Goal: Task Accomplishment & Management: Use online tool/utility

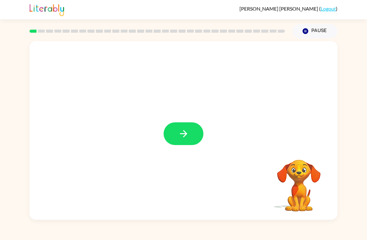
click at [180, 138] on icon "button" at bounding box center [183, 133] width 11 height 11
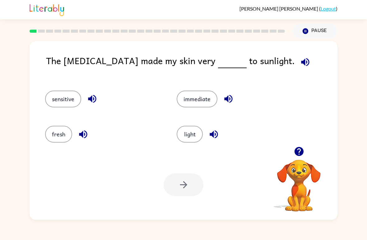
click at [211, 104] on button "immediate" at bounding box center [197, 98] width 41 height 17
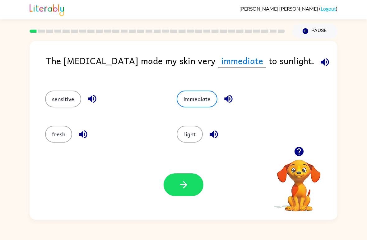
click at [182, 191] on button "button" at bounding box center [184, 184] width 40 height 23
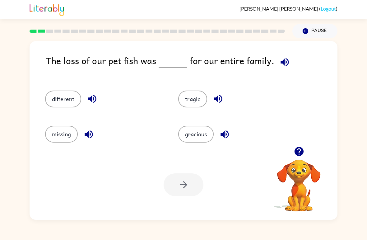
click at [67, 100] on button "different" at bounding box center [63, 98] width 36 height 17
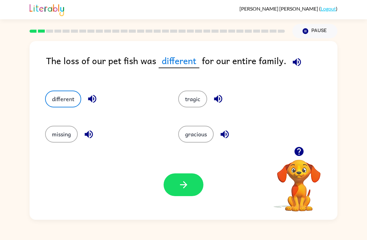
click at [184, 184] on icon "button" at bounding box center [183, 184] width 11 height 11
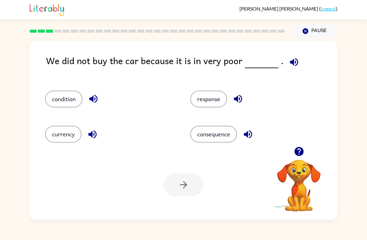
click at [230, 137] on button "consequence" at bounding box center [213, 134] width 47 height 17
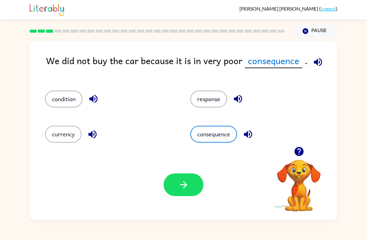
click at [192, 187] on button "button" at bounding box center [184, 184] width 40 height 23
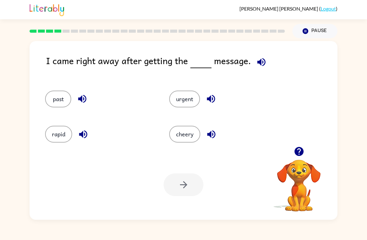
click at [66, 103] on button "past" at bounding box center [58, 98] width 26 height 17
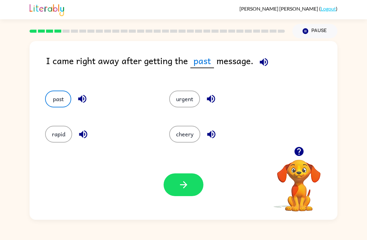
click at [187, 189] on icon "button" at bounding box center [183, 184] width 11 height 11
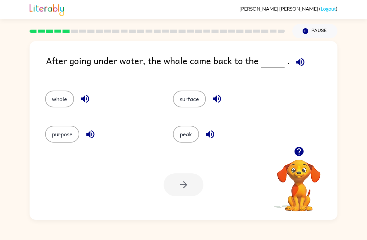
click at [322, 7] on link "Logout" at bounding box center [328, 9] width 15 height 6
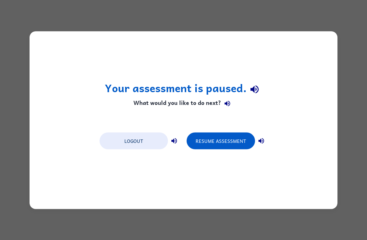
click at [153, 141] on button "Logout" at bounding box center [134, 140] width 68 height 17
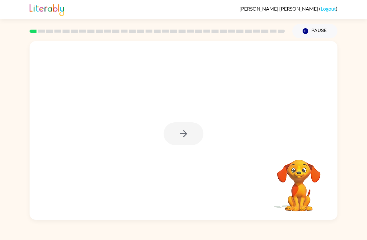
click at [153, 214] on div at bounding box center [184, 130] width 308 height 178
click at [183, 134] on div at bounding box center [184, 133] width 40 height 23
click at [179, 139] on icon "button" at bounding box center [183, 133] width 11 height 11
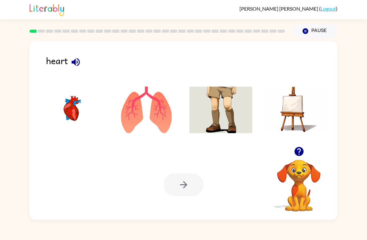
click at [63, 114] on img at bounding box center [71, 109] width 63 height 47
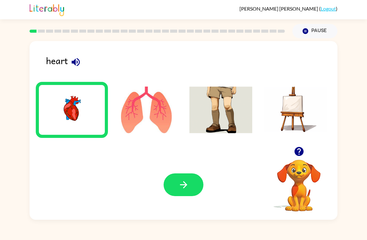
click at [191, 184] on button "button" at bounding box center [184, 184] width 40 height 23
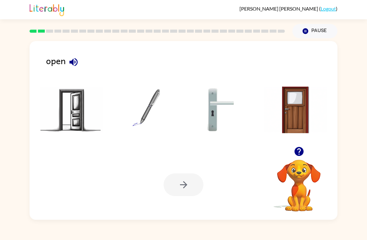
click at [43, 114] on img at bounding box center [71, 109] width 63 height 47
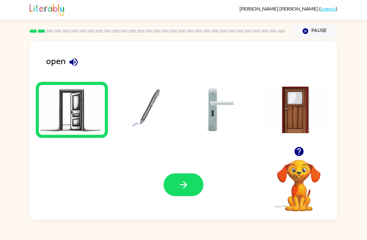
click at [194, 195] on button "button" at bounding box center [184, 184] width 40 height 23
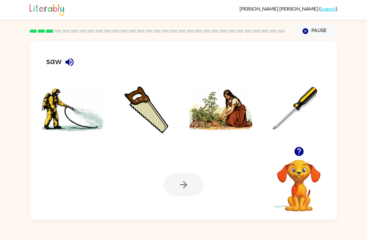
click at [73, 68] on button "button" at bounding box center [70, 62] width 16 height 16
click at [72, 120] on img at bounding box center [71, 109] width 63 height 47
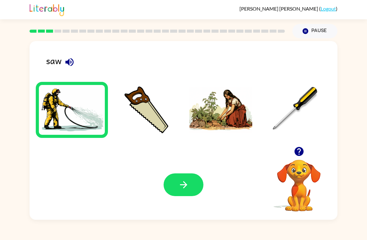
click at [184, 185] on icon "button" at bounding box center [183, 184] width 11 height 11
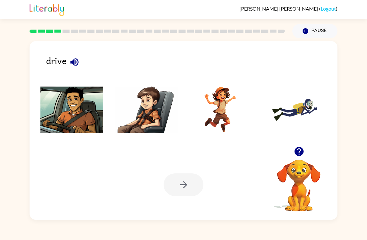
click at [226, 226] on div "[PERSON_NAME] ( Logout ) Pause Pause drive Your browser must support playing .m…" at bounding box center [183, 120] width 367 height 240
click at [289, 115] on img at bounding box center [295, 109] width 63 height 47
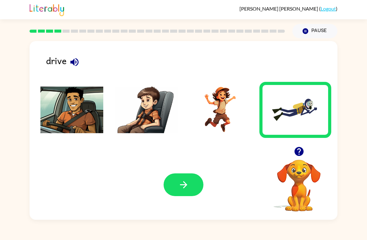
click at [178, 182] on icon "button" at bounding box center [183, 184] width 11 height 11
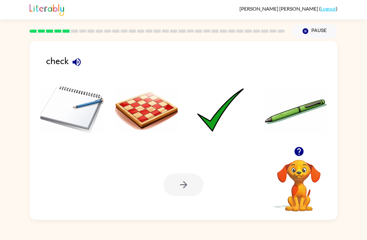
click at [220, 119] on img at bounding box center [220, 109] width 63 height 47
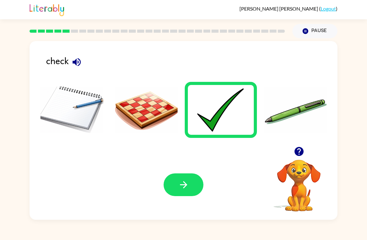
click at [174, 189] on button "button" at bounding box center [184, 184] width 40 height 23
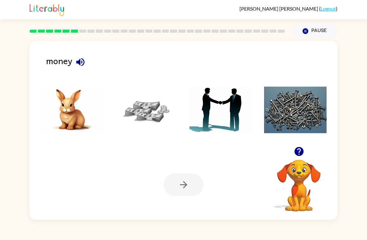
click at [139, 99] on img at bounding box center [146, 109] width 63 height 47
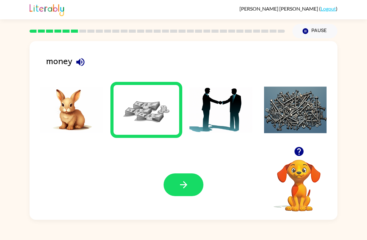
click at [179, 184] on icon "button" at bounding box center [183, 184] width 11 height 11
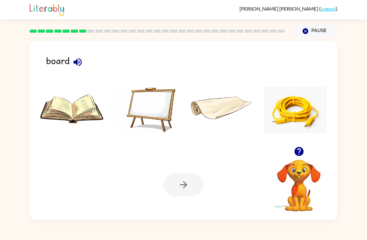
click at [152, 113] on img at bounding box center [146, 109] width 63 height 47
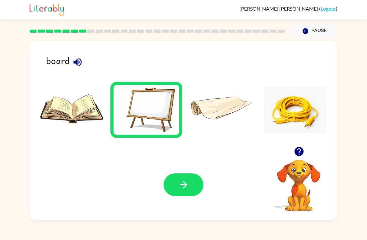
click at [186, 193] on button "button" at bounding box center [184, 184] width 40 height 23
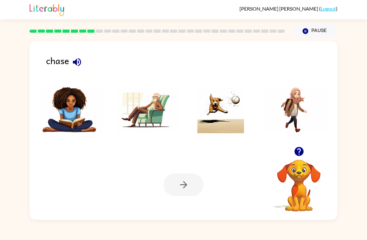
click at [155, 121] on img at bounding box center [146, 109] width 63 height 47
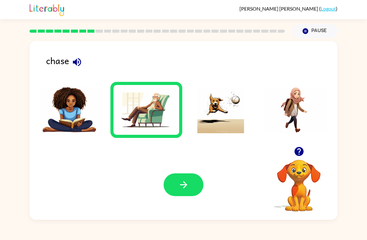
click at [186, 187] on icon "button" at bounding box center [183, 184] width 11 height 11
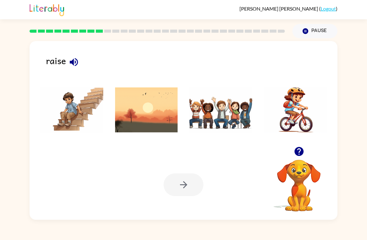
click at [64, 112] on img at bounding box center [71, 109] width 63 height 47
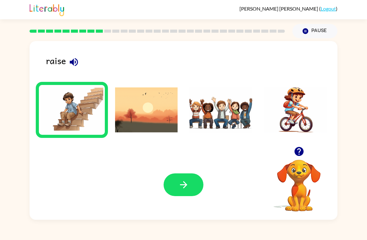
click at [288, 121] on img at bounding box center [295, 109] width 63 height 47
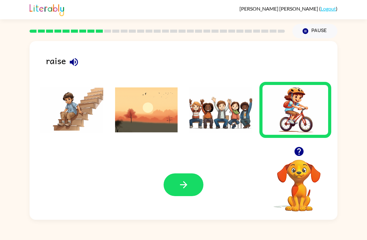
click at [211, 196] on div "Your browser must support playing .mp4 files to use Literably. Please try using…" at bounding box center [184, 185] width 308 height 70
click at [177, 177] on button "button" at bounding box center [184, 184] width 40 height 23
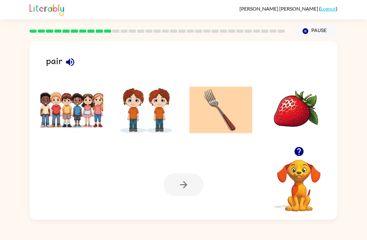
click at [142, 120] on img at bounding box center [146, 109] width 63 height 47
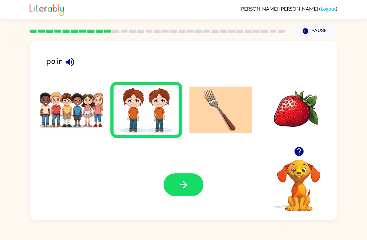
click at [182, 179] on button "button" at bounding box center [184, 184] width 40 height 23
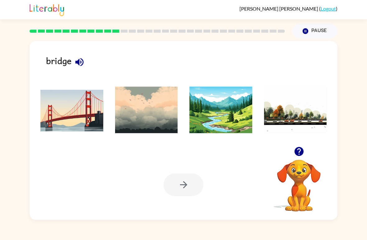
click at [221, 131] on img at bounding box center [220, 109] width 63 height 47
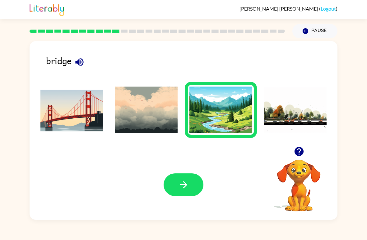
click at [181, 186] on icon "button" at bounding box center [183, 184] width 11 height 11
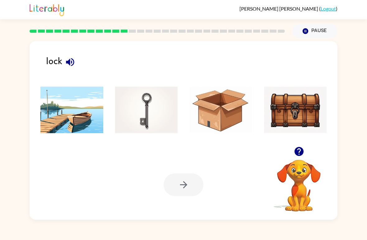
click at [62, 131] on img at bounding box center [71, 109] width 63 height 47
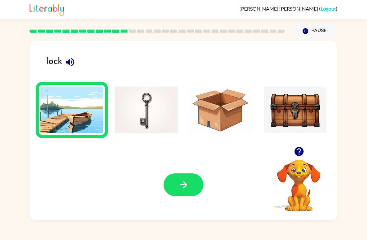
click at [193, 189] on button "button" at bounding box center [184, 184] width 40 height 23
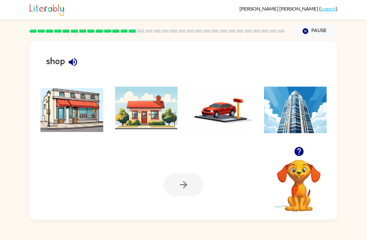
click at [277, 119] on img at bounding box center [295, 109] width 63 height 47
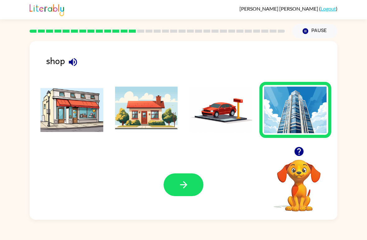
click at [171, 195] on button "button" at bounding box center [184, 184] width 40 height 23
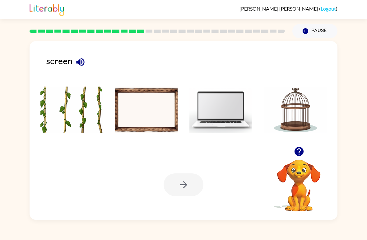
click at [142, 110] on img at bounding box center [146, 109] width 63 height 47
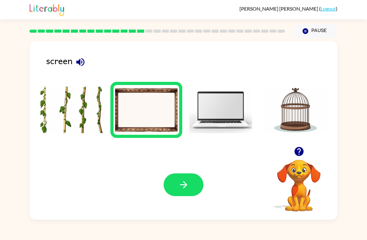
click at [180, 181] on icon "button" at bounding box center [183, 184] width 11 height 11
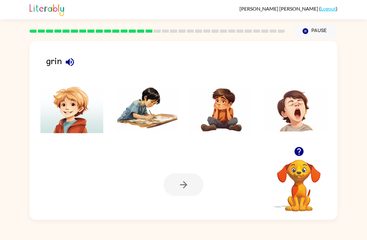
click at [230, 133] on img at bounding box center [220, 109] width 63 height 47
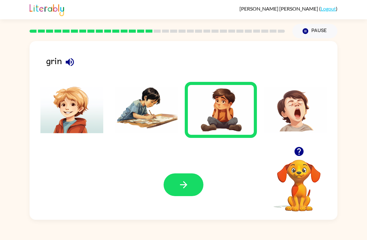
click at [185, 186] on icon "button" at bounding box center [183, 184] width 7 height 7
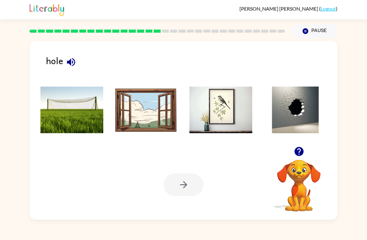
click at [138, 118] on img at bounding box center [146, 109] width 63 height 47
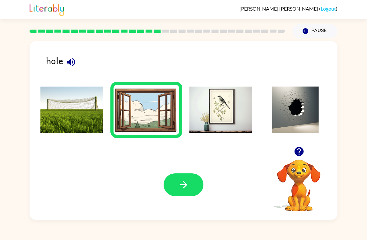
click at [189, 181] on button "button" at bounding box center [184, 184] width 40 height 23
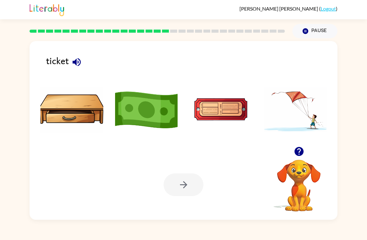
click at [220, 109] on img at bounding box center [220, 109] width 63 height 47
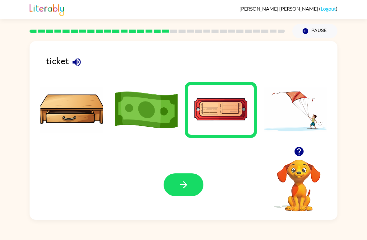
click at [184, 189] on icon "button" at bounding box center [183, 184] width 11 height 11
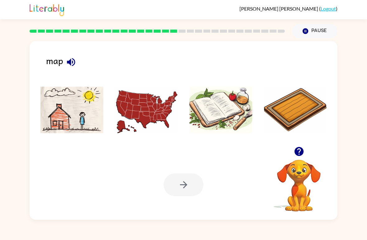
click at [160, 120] on img at bounding box center [146, 109] width 63 height 47
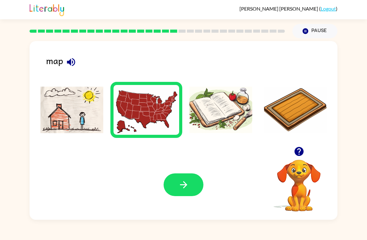
click at [184, 179] on icon "button" at bounding box center [183, 184] width 11 height 11
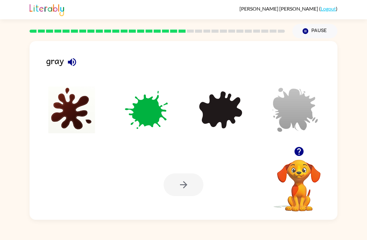
click at [311, 103] on img at bounding box center [295, 109] width 63 height 47
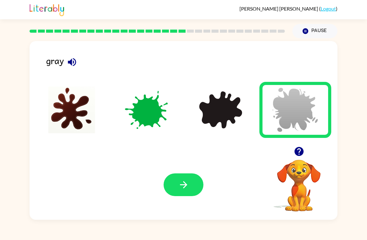
click at [188, 183] on icon "button" at bounding box center [183, 184] width 11 height 11
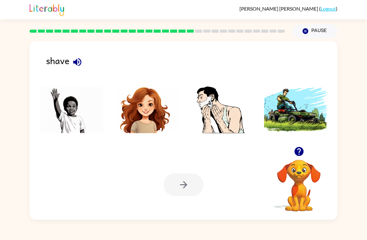
click at [292, 106] on img at bounding box center [295, 109] width 63 height 47
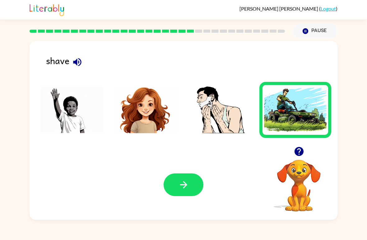
click at [196, 180] on button "button" at bounding box center [184, 184] width 40 height 23
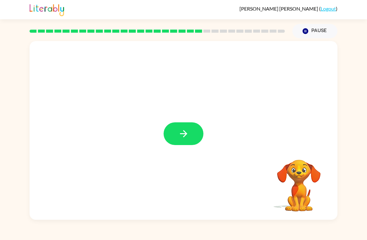
click at [181, 133] on icon "button" at bounding box center [183, 133] width 11 height 11
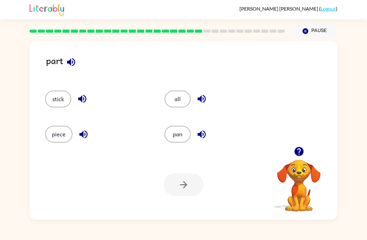
click at [180, 188] on div at bounding box center [184, 184] width 40 height 23
click at [181, 136] on button "pan" at bounding box center [178, 134] width 26 height 17
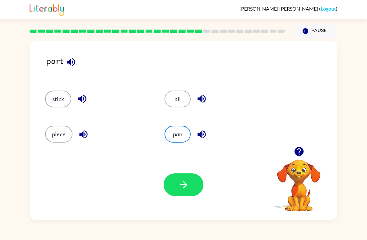
click at [184, 186] on icon "button" at bounding box center [183, 184] width 11 height 11
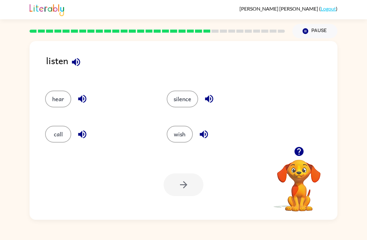
click at [188, 91] on button "silence" at bounding box center [182, 98] width 31 height 17
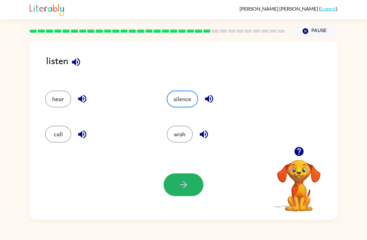
click at [180, 185] on icon "button" at bounding box center [183, 184] width 11 height 11
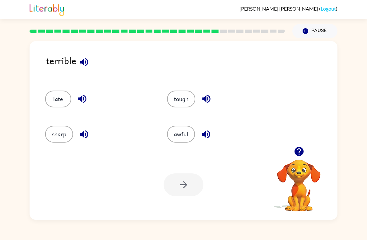
click at [177, 101] on button "tough" at bounding box center [181, 98] width 28 height 17
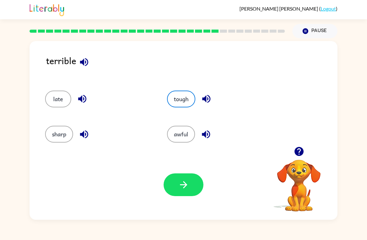
click at [174, 189] on button "button" at bounding box center [184, 184] width 40 height 23
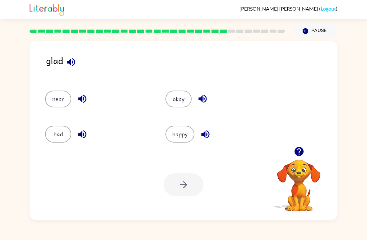
click at [190, 140] on button "happy" at bounding box center [179, 134] width 29 height 17
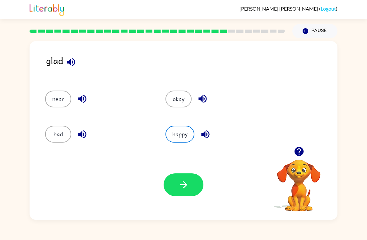
click at [182, 192] on button "button" at bounding box center [184, 184] width 40 height 23
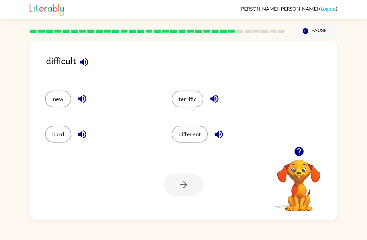
click at [174, 145] on div "different" at bounding box center [223, 131] width 127 height 35
click at [199, 136] on button "different" at bounding box center [190, 134] width 36 height 17
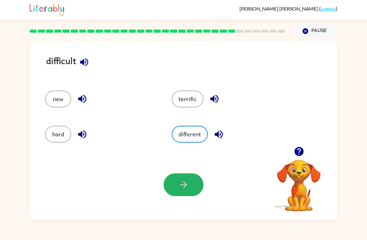
click at [183, 184] on icon "button" at bounding box center [183, 184] width 11 height 11
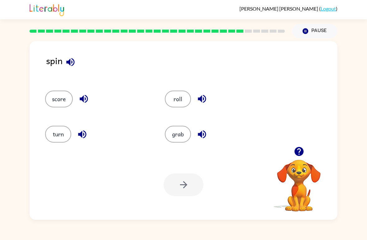
click at [58, 93] on button "score" at bounding box center [59, 98] width 28 height 17
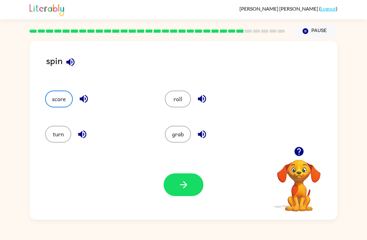
click at [179, 183] on icon "button" at bounding box center [183, 184] width 11 height 11
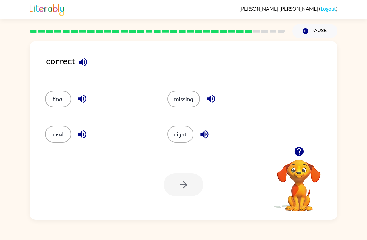
click at [190, 129] on button "right" at bounding box center [180, 134] width 26 height 17
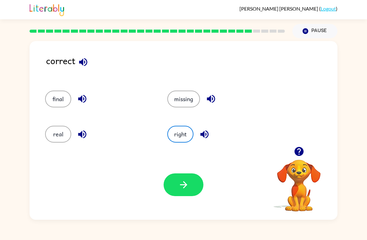
click at [183, 188] on icon "button" at bounding box center [183, 184] width 7 height 7
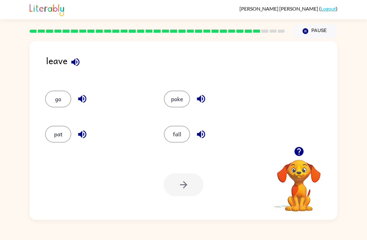
click at [181, 94] on button "poke" at bounding box center [177, 98] width 26 height 17
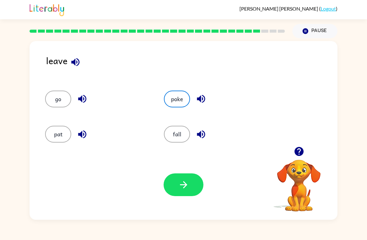
click at [60, 92] on button "go" at bounding box center [58, 98] width 26 height 17
click at [158, 191] on div "Your browser must support playing .mp4 files to use Literably. Please try using…" at bounding box center [184, 185] width 308 height 70
click at [184, 181] on icon "button" at bounding box center [183, 184] width 11 height 11
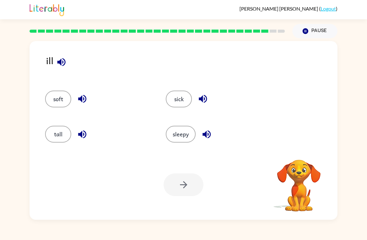
click at [7, 103] on div "ill soft sick tall sleepy Your browser must support playing .mp4 files to use L…" at bounding box center [183, 128] width 367 height 181
click at [186, 106] on button "sick" at bounding box center [179, 98] width 26 height 17
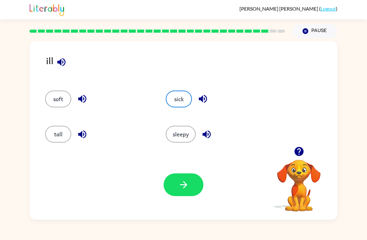
click at [187, 192] on button "button" at bounding box center [184, 184] width 40 height 23
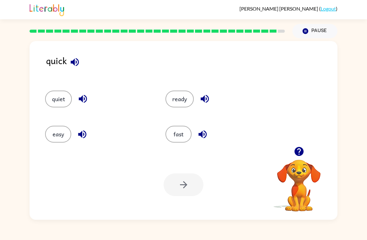
click at [49, 97] on button "quiet" at bounding box center [58, 98] width 27 height 17
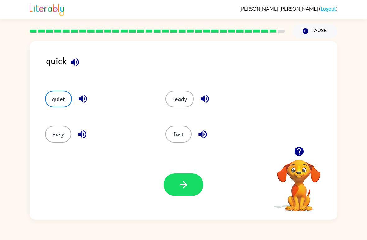
click at [186, 180] on icon "button" at bounding box center [183, 184] width 11 height 11
